Goal: Transaction & Acquisition: Purchase product/service

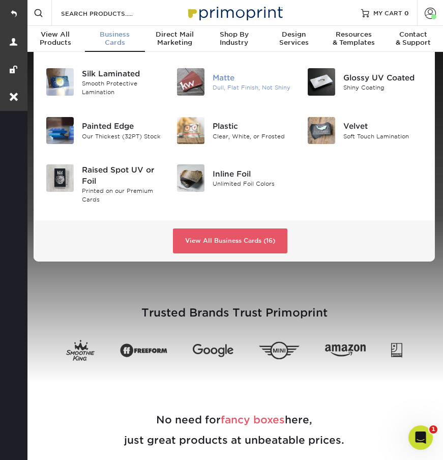
click at [234, 77] on div "Matte" at bounding box center [252, 77] width 79 height 11
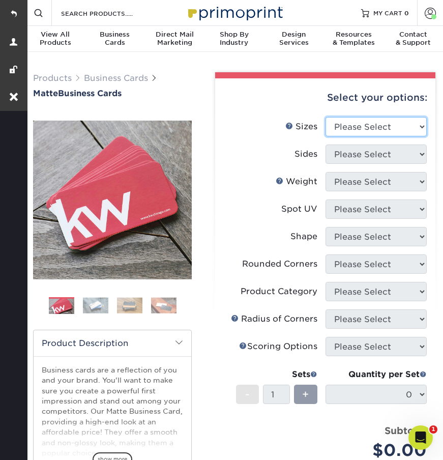
select select "2.00x3.50"
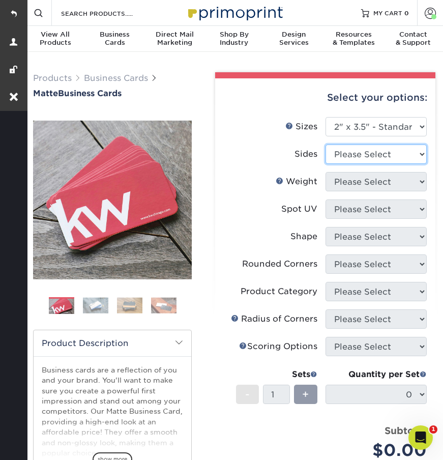
select select "13abbda7-1d64-4f25-8bb2-c179b224825d"
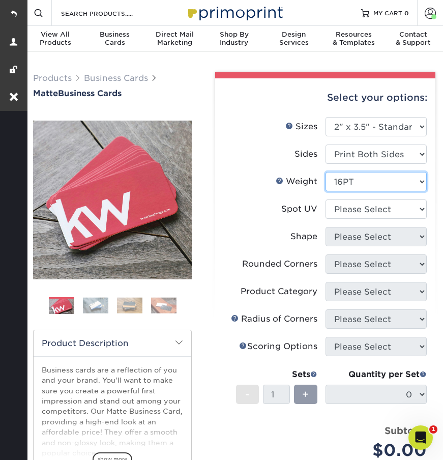
select select "14PT"
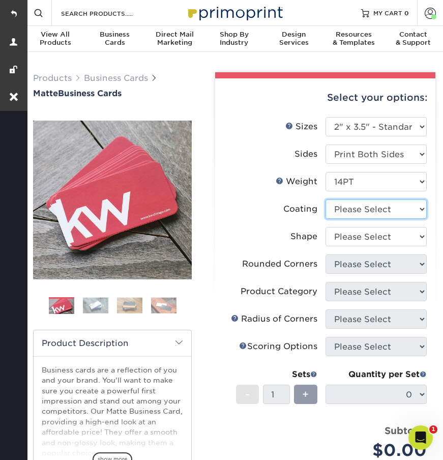
select select "121bb7b5-3b4d-429f-bd8d-bbf80e953313"
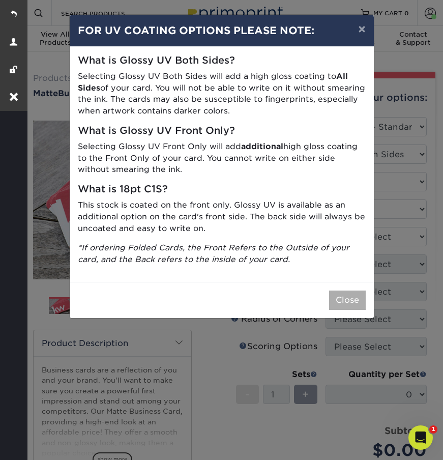
click at [344, 291] on button "Close" at bounding box center [347, 300] width 37 height 19
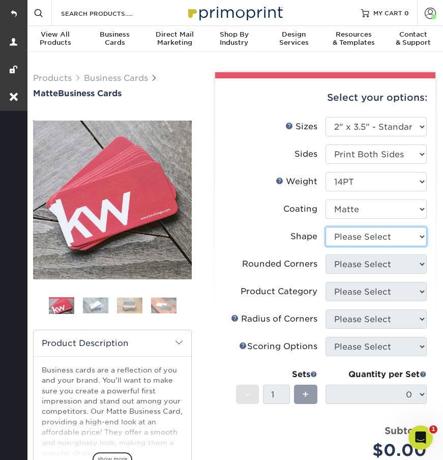
select select "standard"
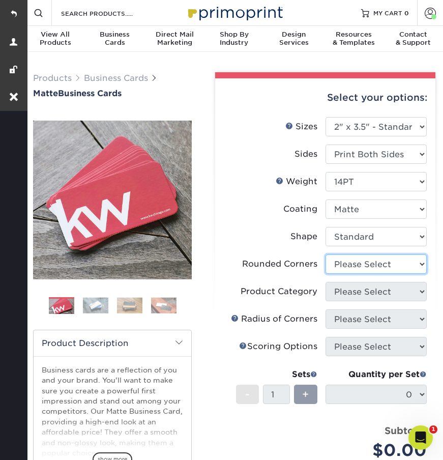
select select "0"
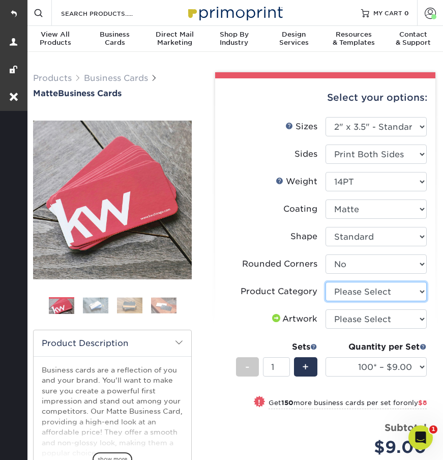
select select "3b5148f1-0588-4f88-a218-97bcfdce65c1"
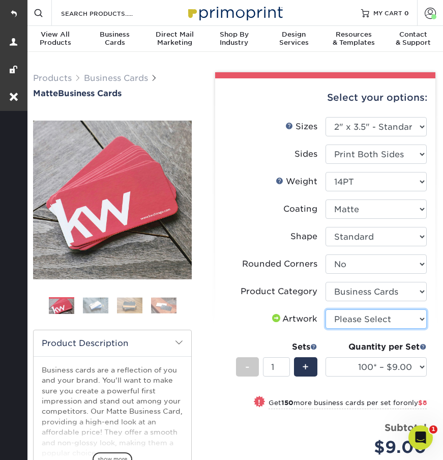
select select "upload"
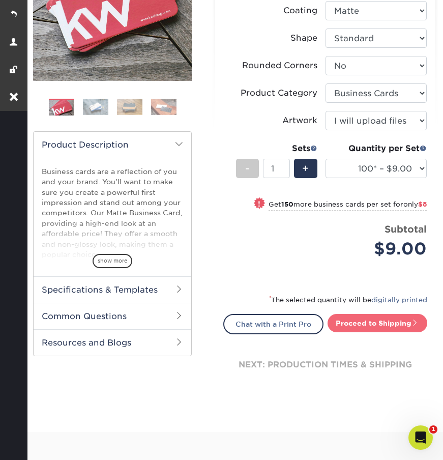
click at [365, 324] on link "Proceed to Shipping" at bounding box center [378, 323] width 100 height 18
type input "Set 1"
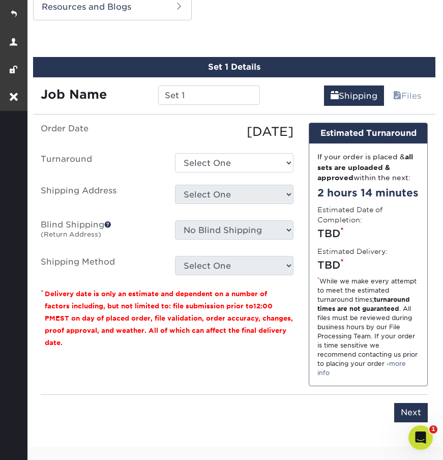
scroll to position [539, 0]
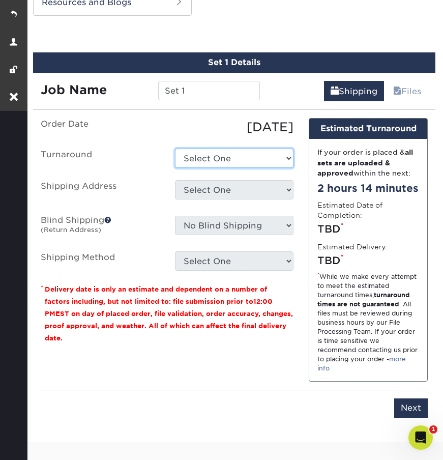
select select "e6dc3f44-811f-4023-acdf-8cd9144995fc"
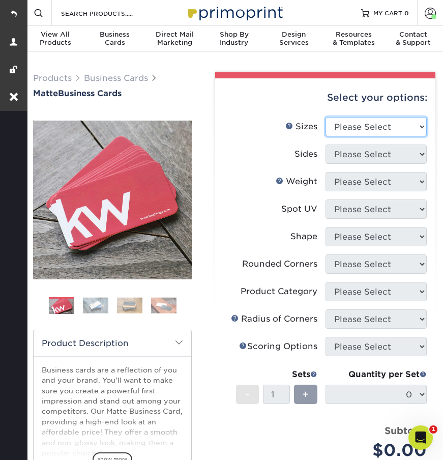
select select "2.00x3.50"
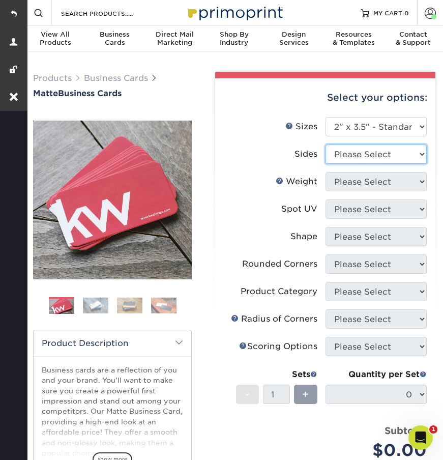
select select "13abbda7-1d64-4f25-8bb2-c179b224825d"
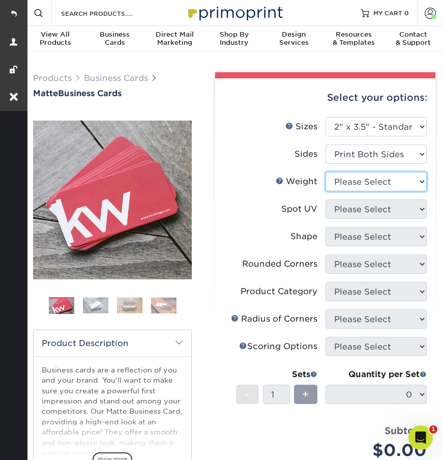
select select "14PT"
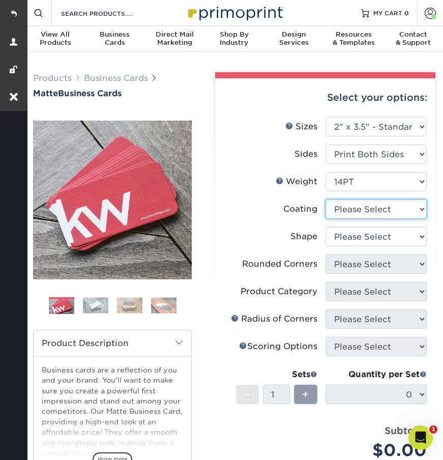
select select "121bb7b5-3b4d-429f-bd8d-bbf80e953313"
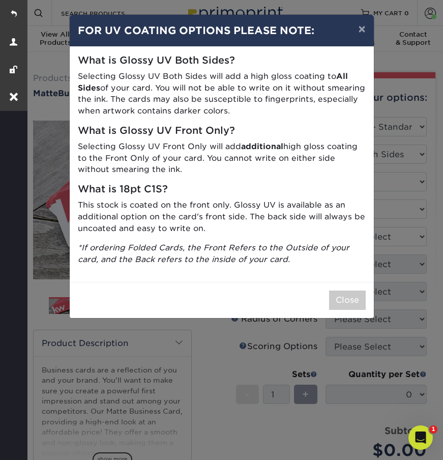
click at [354, 231] on div "× FOR UV COATING OPTIONS PLEASE NOTE: What is Glossy UV Both Sides? Selecting G…" at bounding box center [221, 230] width 443 height 460
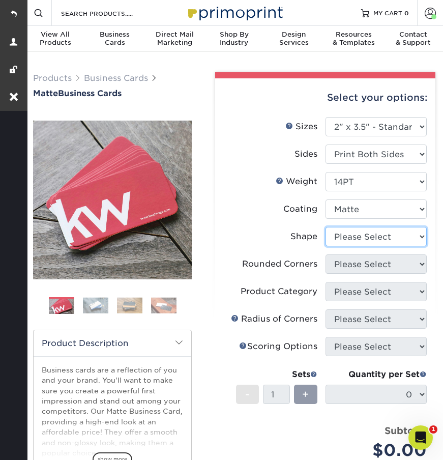
select select "standard"
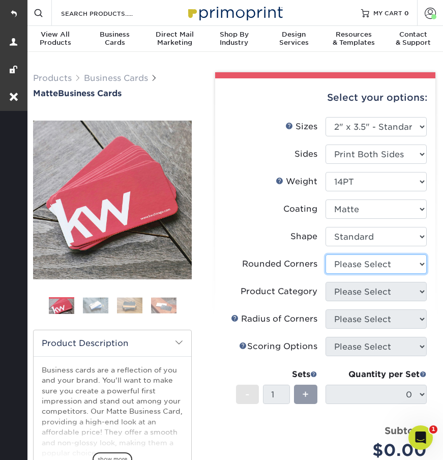
select select "0"
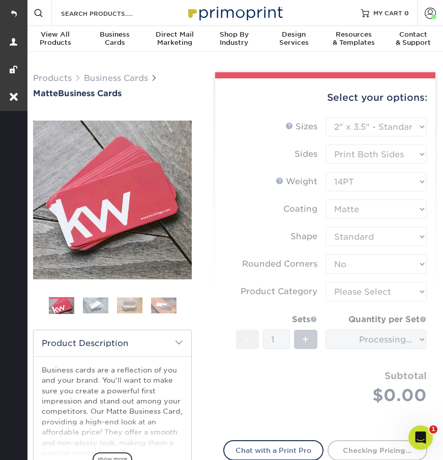
click at [355, 293] on form "Sizes Help Sizes Please Select 1.5" x 3.5" - Mini 1.75" x 3.5" - Mini 2" x 2" -…" at bounding box center [325, 272] width 204 height 311
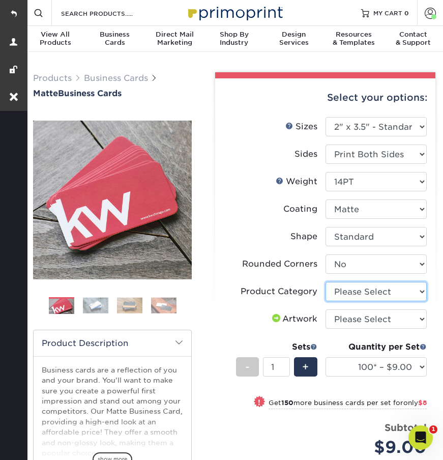
select select "3b5148f1-0588-4f88-a218-97bcfdce65c1"
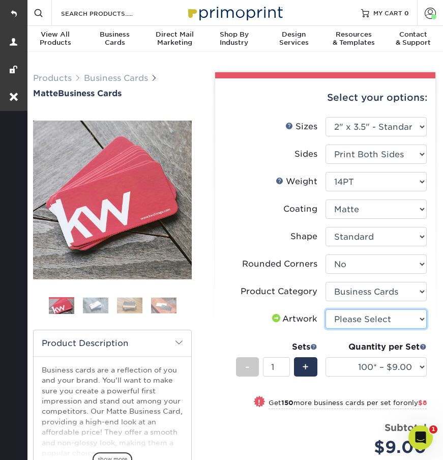
select select "upload"
select select "250* – $17.00"
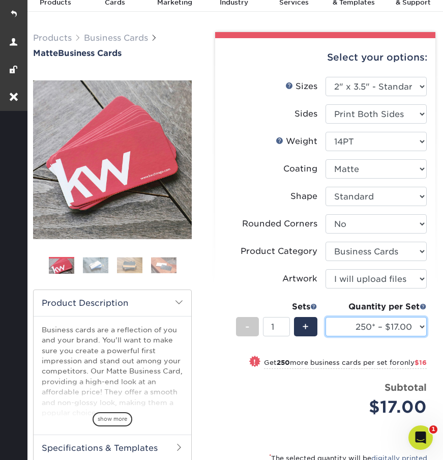
scroll to position [42, 0]
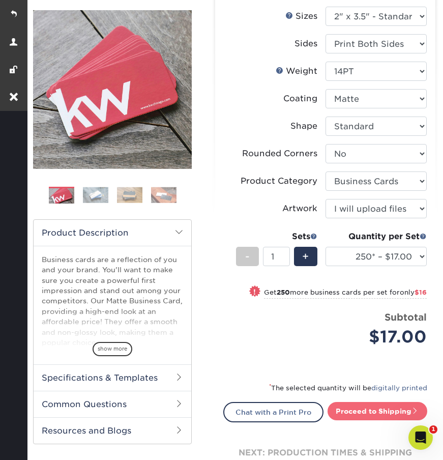
click at [379, 406] on link "Proceed to Shipping" at bounding box center [378, 411] width 100 height 18
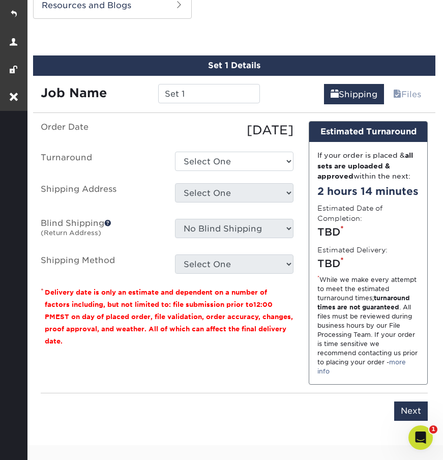
scroll to position [539, 0]
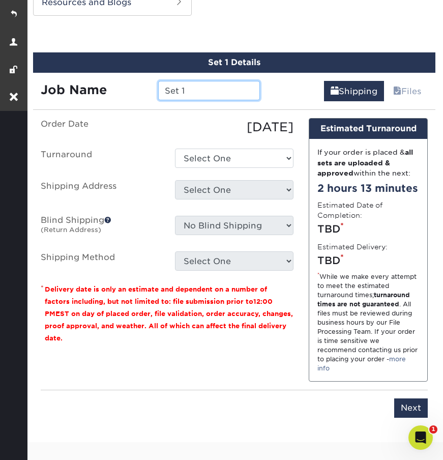
drag, startPoint x: 197, startPoint y: 96, endPoint x: 59, endPoint y: 98, distance: 138.5
click at [59, 98] on div "Job Name Set 1" at bounding box center [150, 90] width 235 height 19
click at [201, 93] on input "Set 1" at bounding box center [209, 90] width 102 height 19
drag, startPoint x: 201, startPoint y: 93, endPoint x: 137, endPoint y: 93, distance: 63.6
click at [137, 93] on div "Job Name Set 1" at bounding box center [150, 90] width 235 height 19
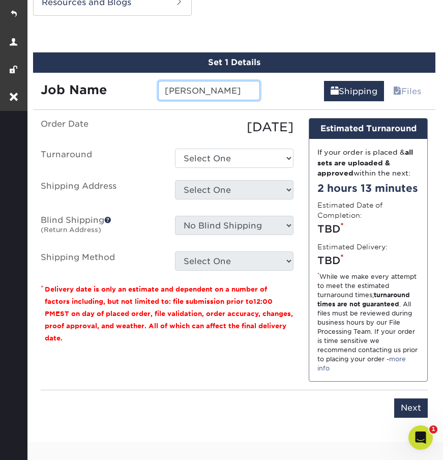
type input "Derrick Duke"
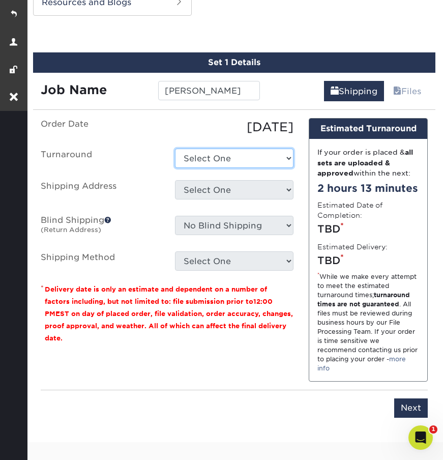
select select "56f96fba-ecd4-4e1b-a4a4-6bff8fef1ff9"
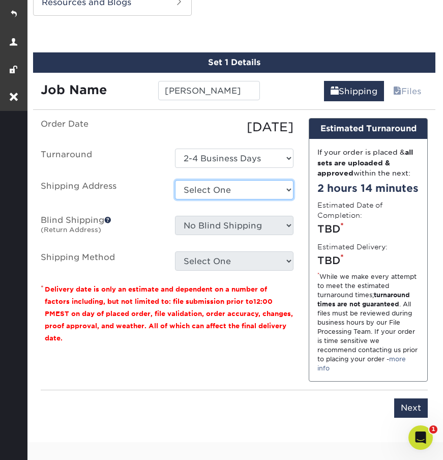
select select "newaddress"
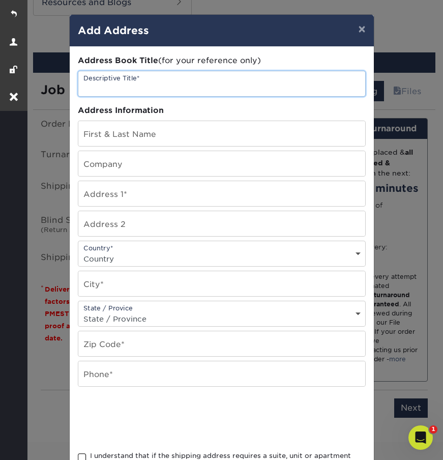
click at [132, 80] on input "text" at bounding box center [221, 83] width 287 height 25
paste input "Derrick A Duke"
type input "Derrick A Duke"
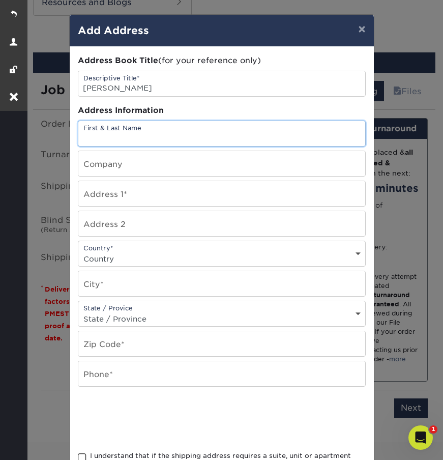
paste input "Derrick A Duke"
type input "Derrick A Duke"
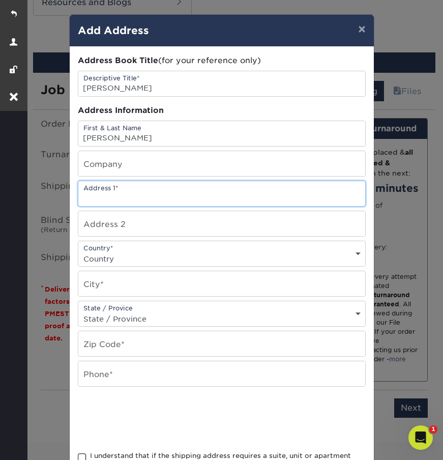
paste input "3310 Abbey Road"
type input "3310 Abbey Road"
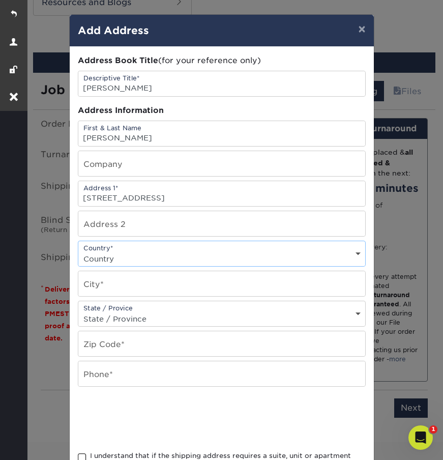
select select "US"
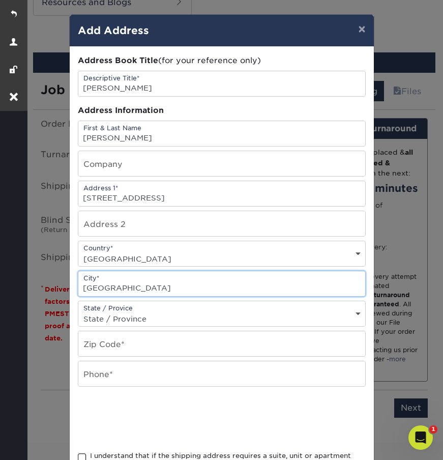
type input "Mansfield"
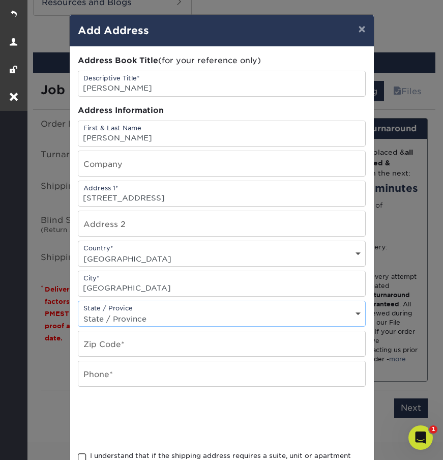
select select "TX"
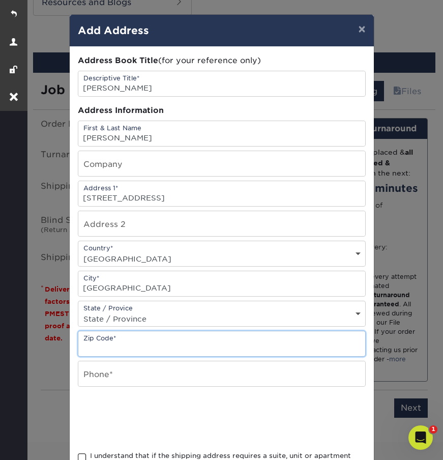
paste input "76063"
type input "76063"
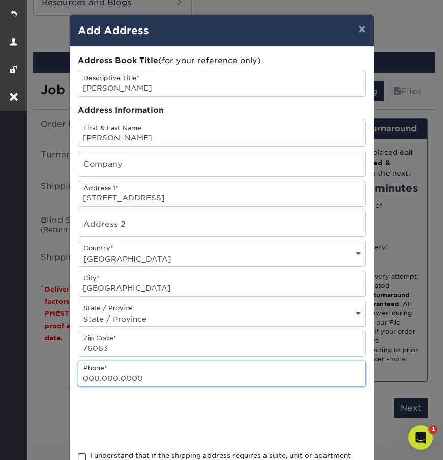
type input "000.000.0000"
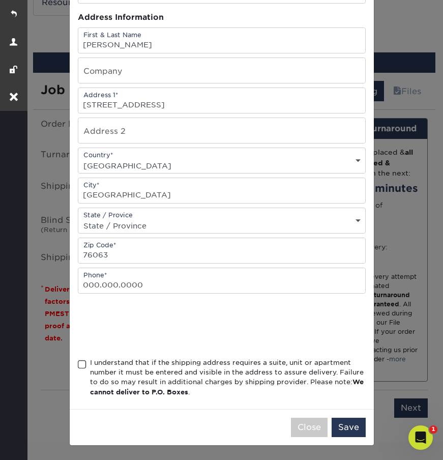
scroll to position [96, 0]
click at [82, 362] on span at bounding box center [82, 365] width 9 height 10
click at [0, 0] on input "I understand that if the shipping address requires a suite, unit or apartment n…" at bounding box center [0, 0] width 0 height 0
click at [359, 428] on button "Save" at bounding box center [349, 427] width 34 height 19
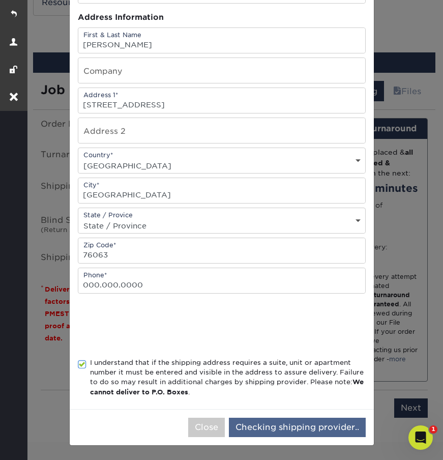
scroll to position [0, 0]
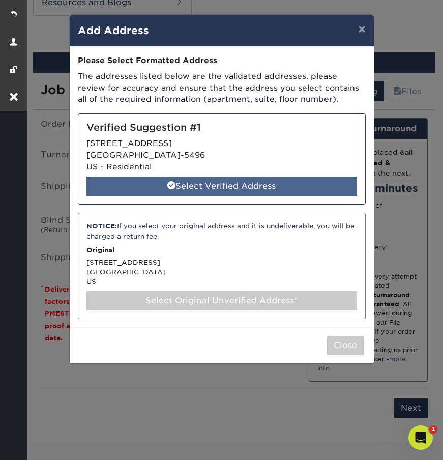
click at [293, 186] on div "Select Verified Address" at bounding box center [222, 186] width 271 height 19
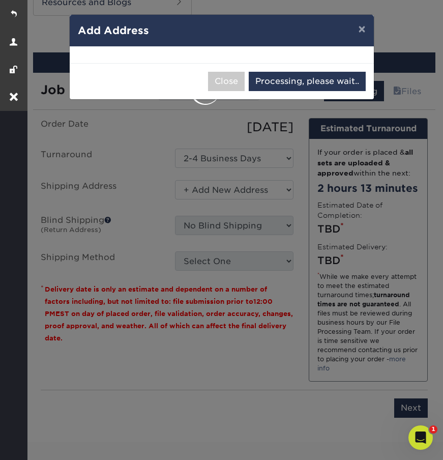
select select "285253"
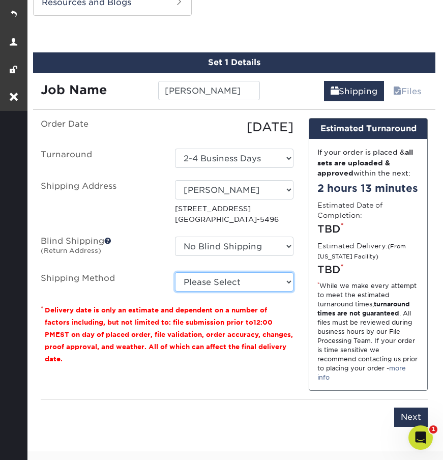
select select "03"
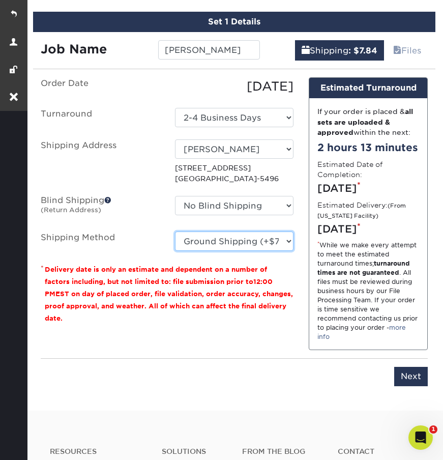
scroll to position [674, 0]
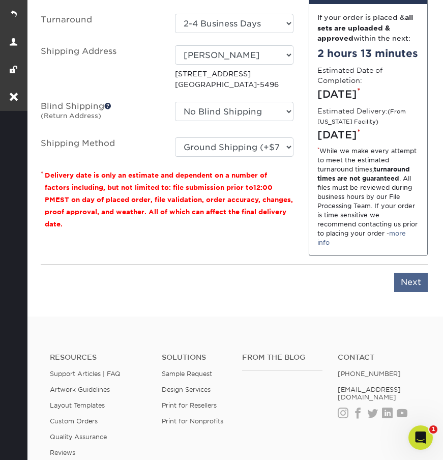
click at [403, 292] on input "Next" at bounding box center [411, 282] width 34 height 19
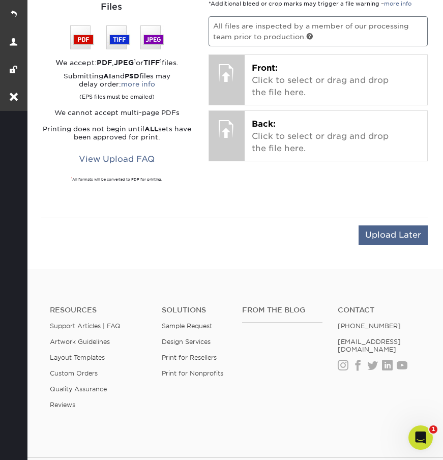
click at [387, 225] on input "Upload Later" at bounding box center [393, 234] width 69 height 19
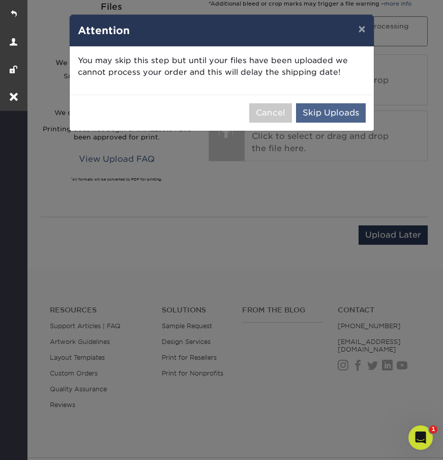
click at [346, 115] on button "Skip Uploads" at bounding box center [331, 112] width 70 height 19
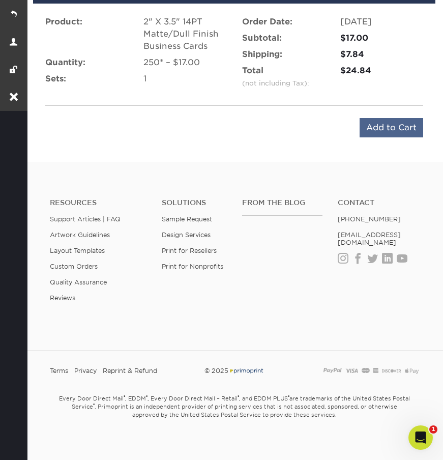
click at [395, 132] on input "Add to Cart" at bounding box center [392, 127] width 64 height 19
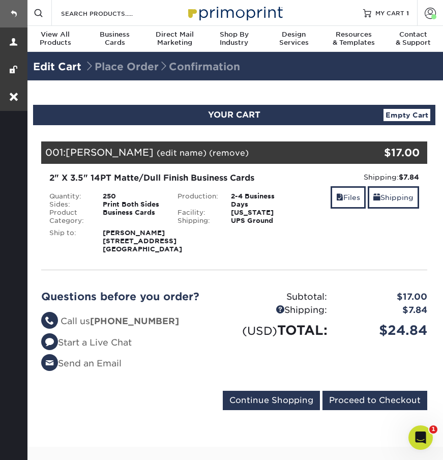
click at [13, 16] on link at bounding box center [13, 13] width 27 height 27
